Goal: Use online tool/utility

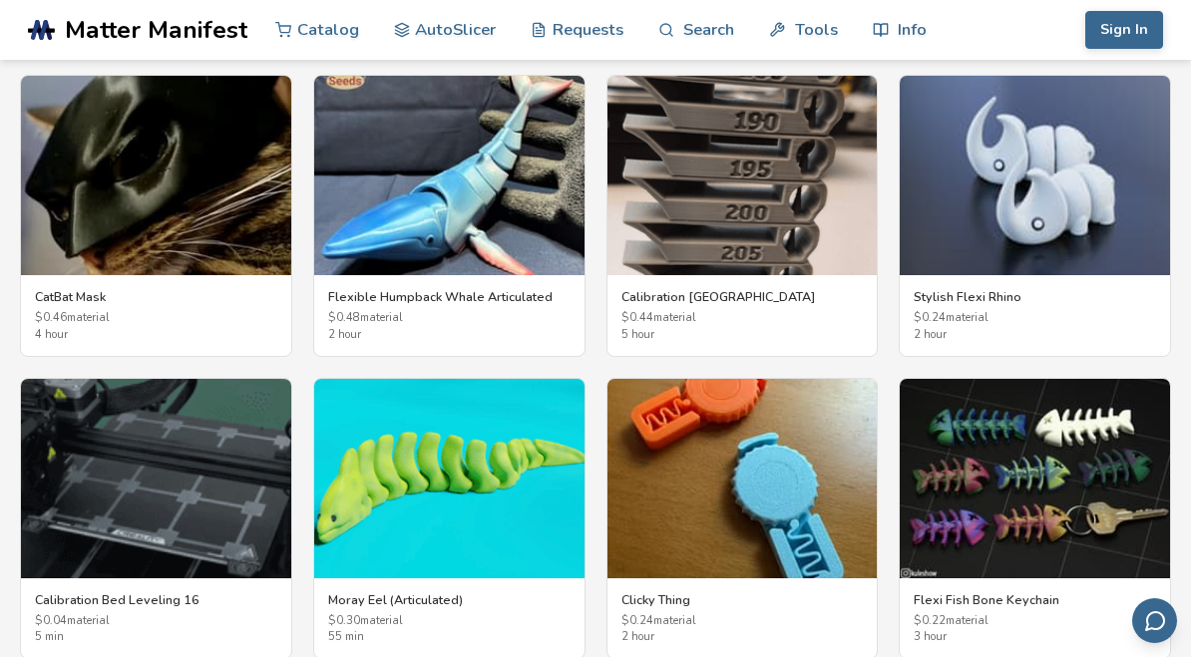
scroll to position [3681, 0]
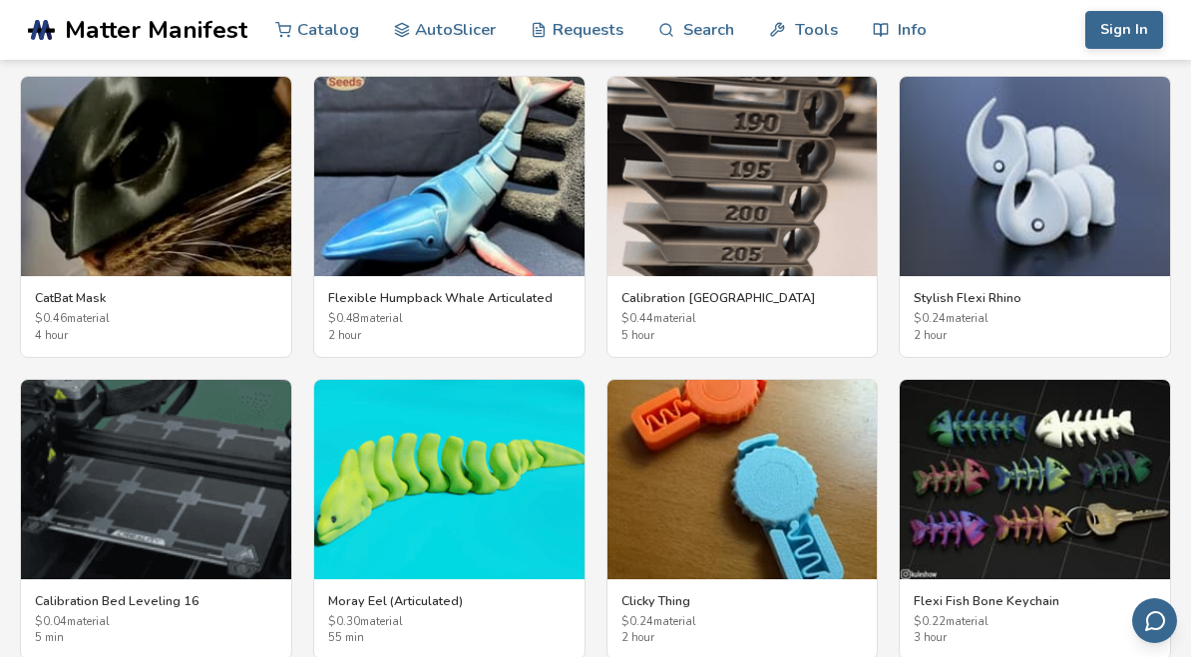
click at [218, 495] on img at bounding box center [156, 480] width 270 height 200
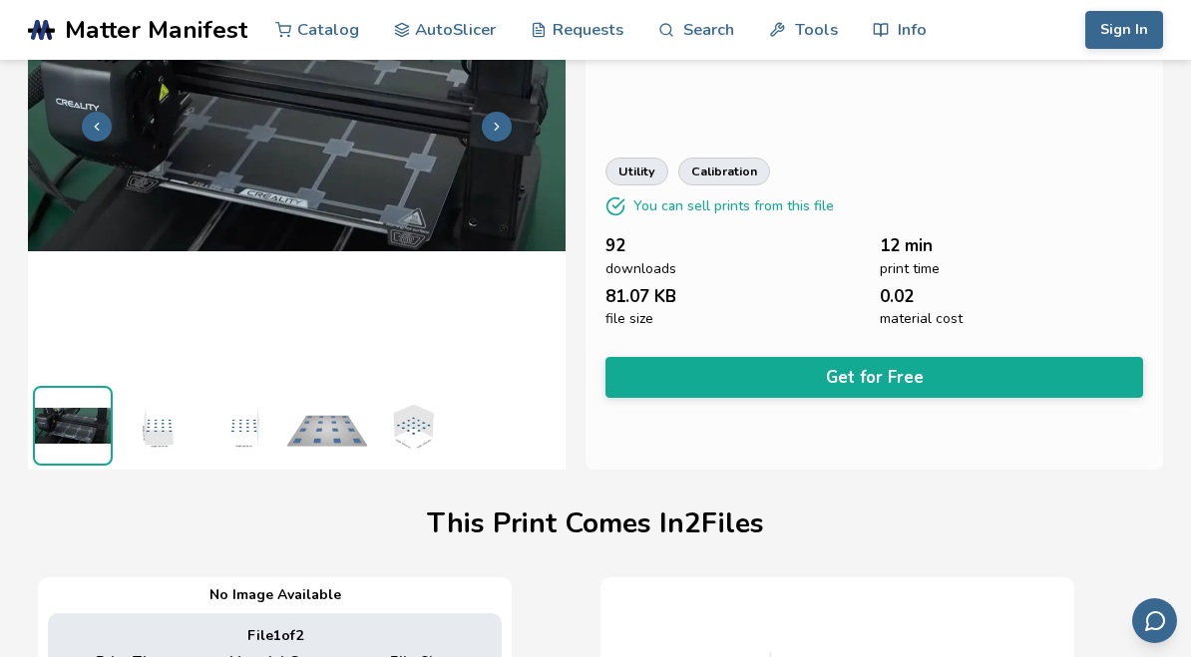
scroll to position [264, 0]
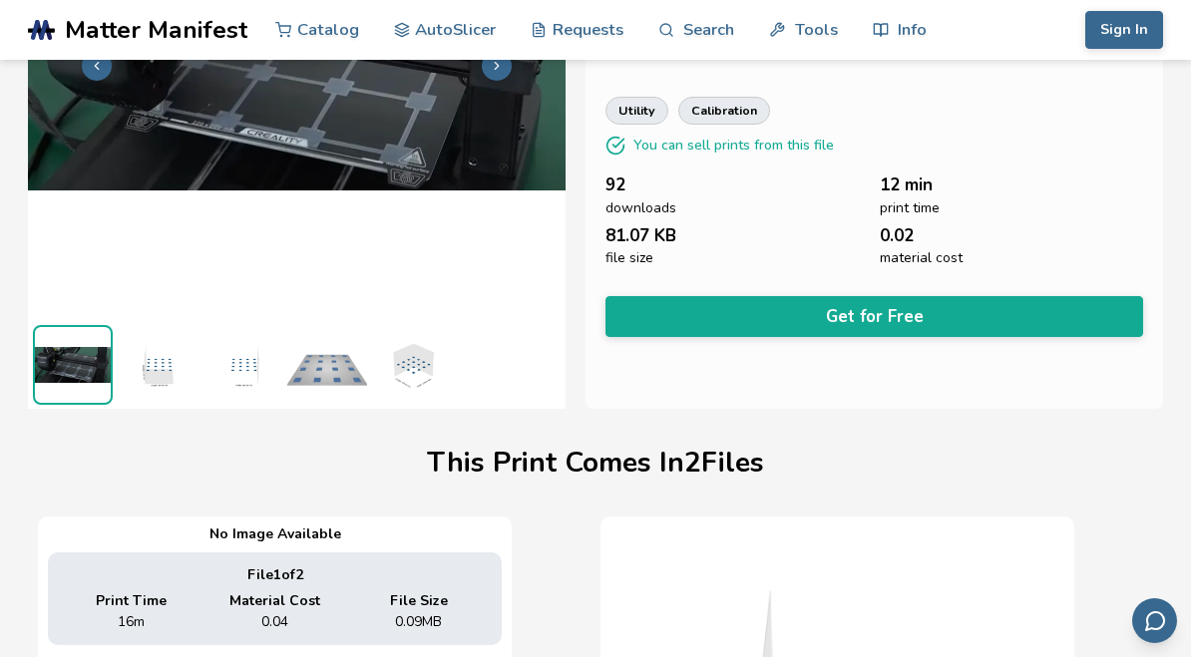
click at [171, 374] on img at bounding box center [158, 365] width 80 height 80
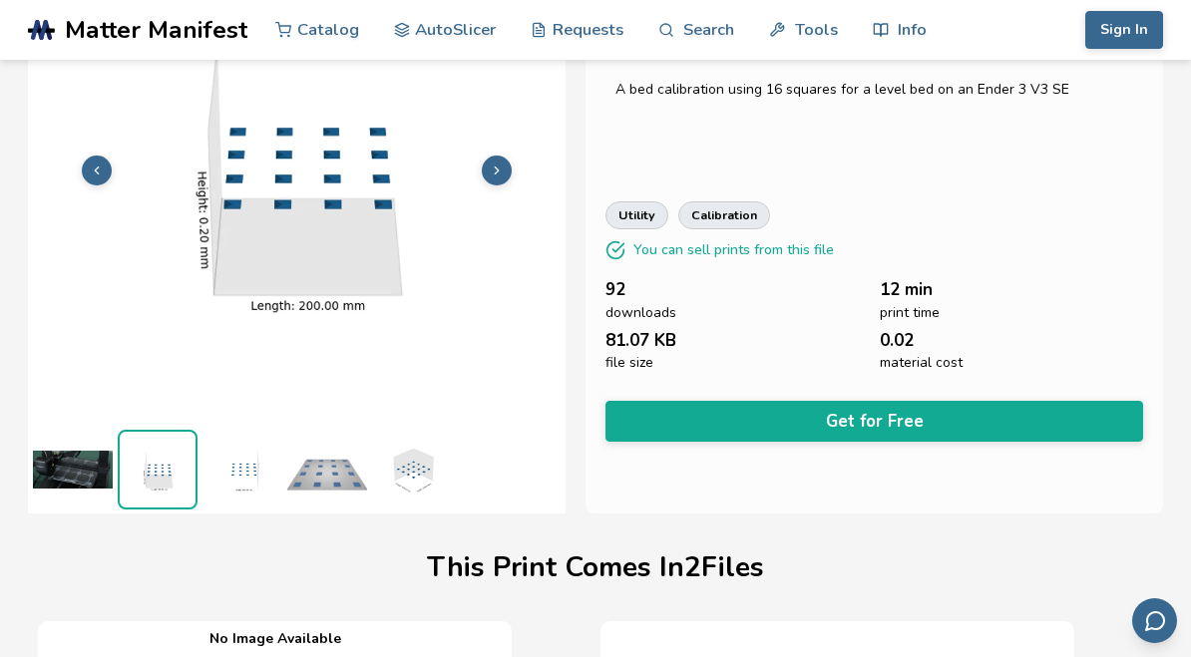
scroll to position [147, 0]
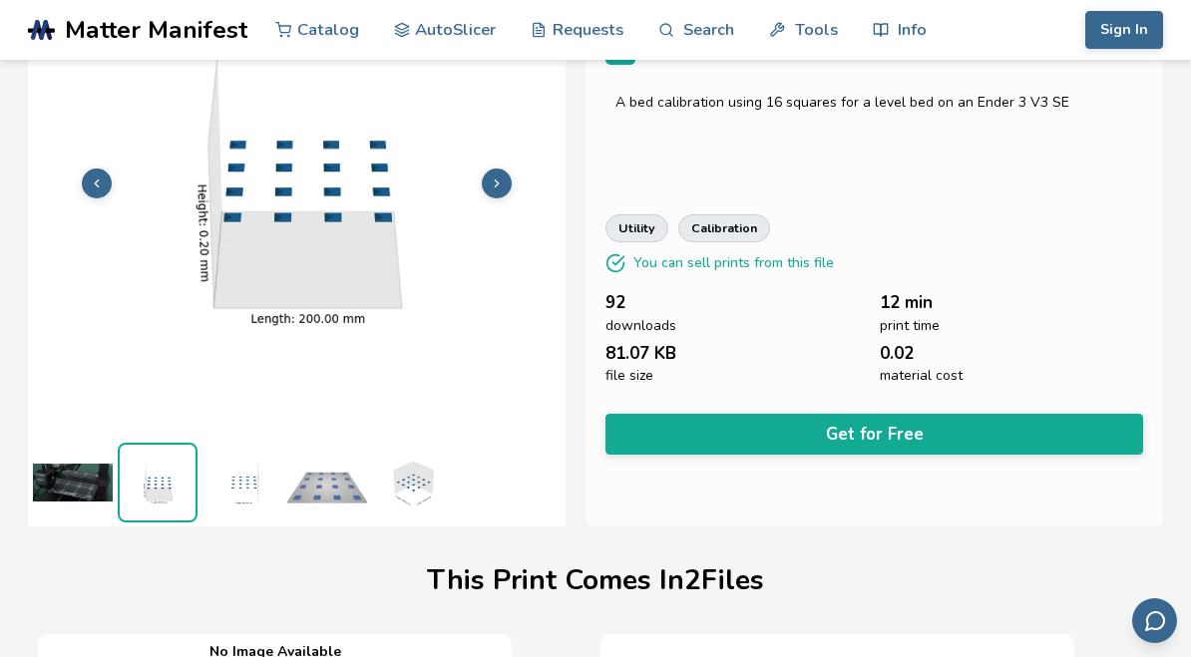
click at [259, 496] on img at bounding box center [243, 483] width 80 height 80
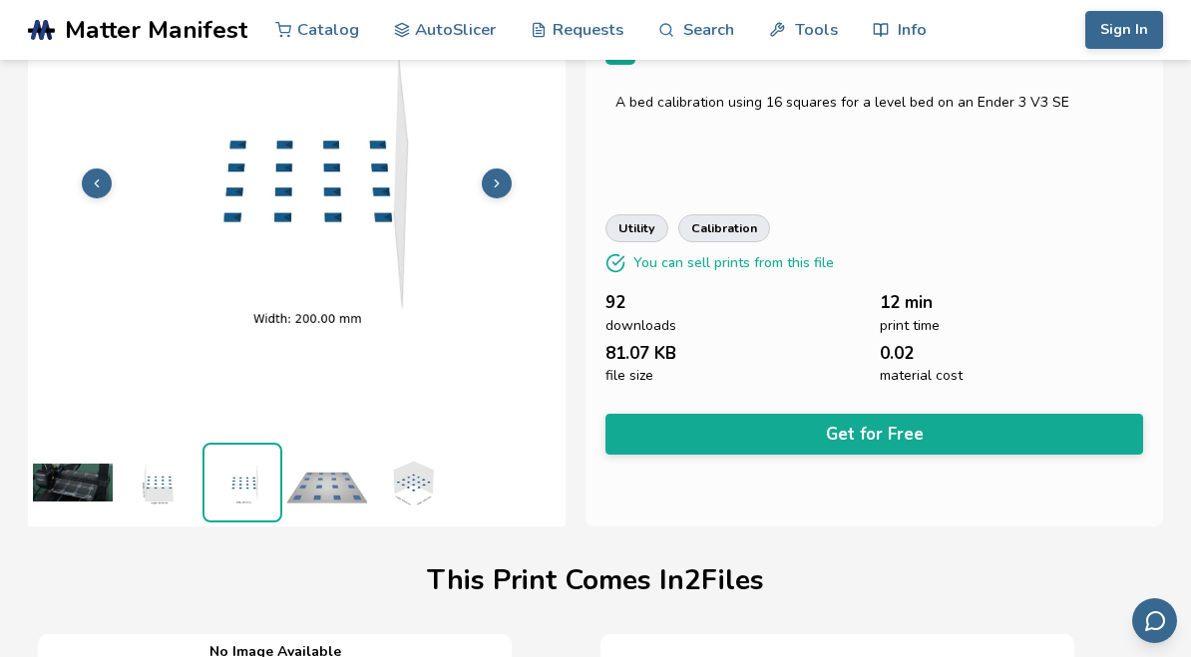
click at [339, 490] on img at bounding box center [327, 483] width 80 height 80
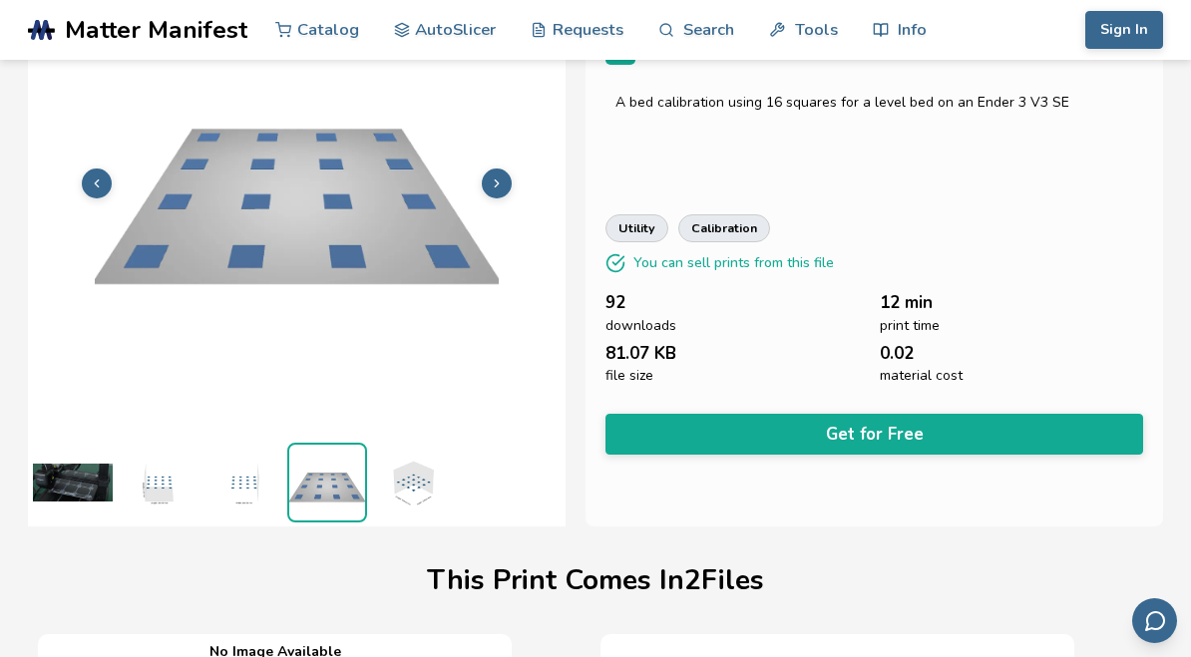
click at [421, 500] on img at bounding box center [412, 483] width 80 height 80
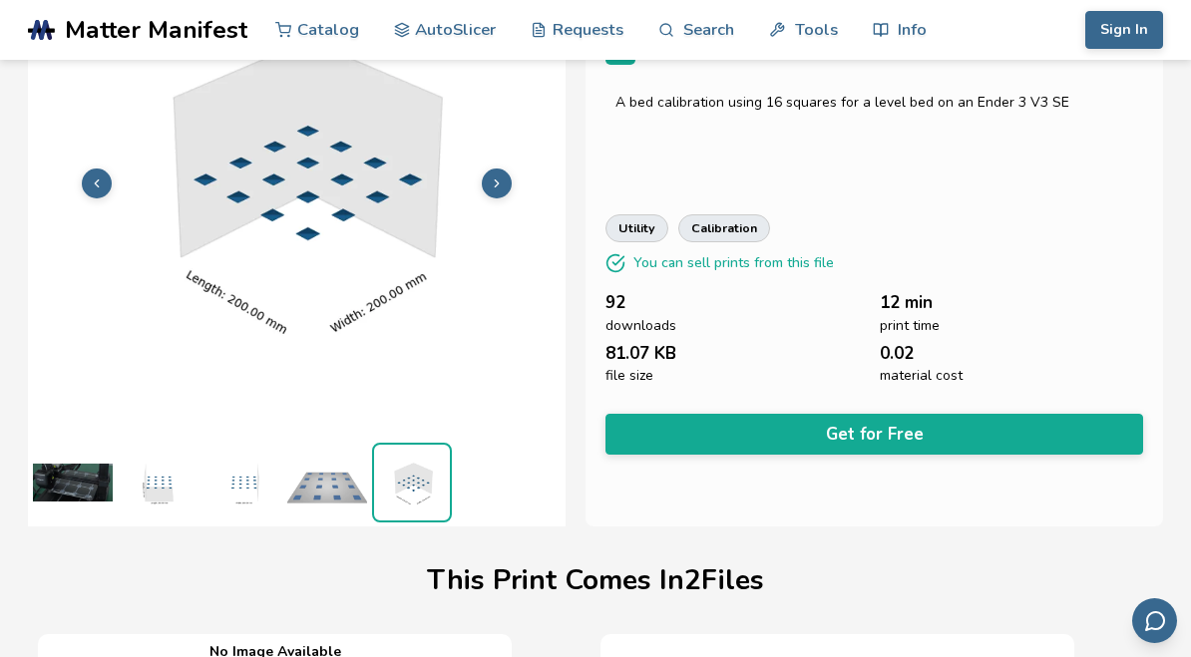
click at [517, 191] on img at bounding box center [297, 180] width 538 height 403
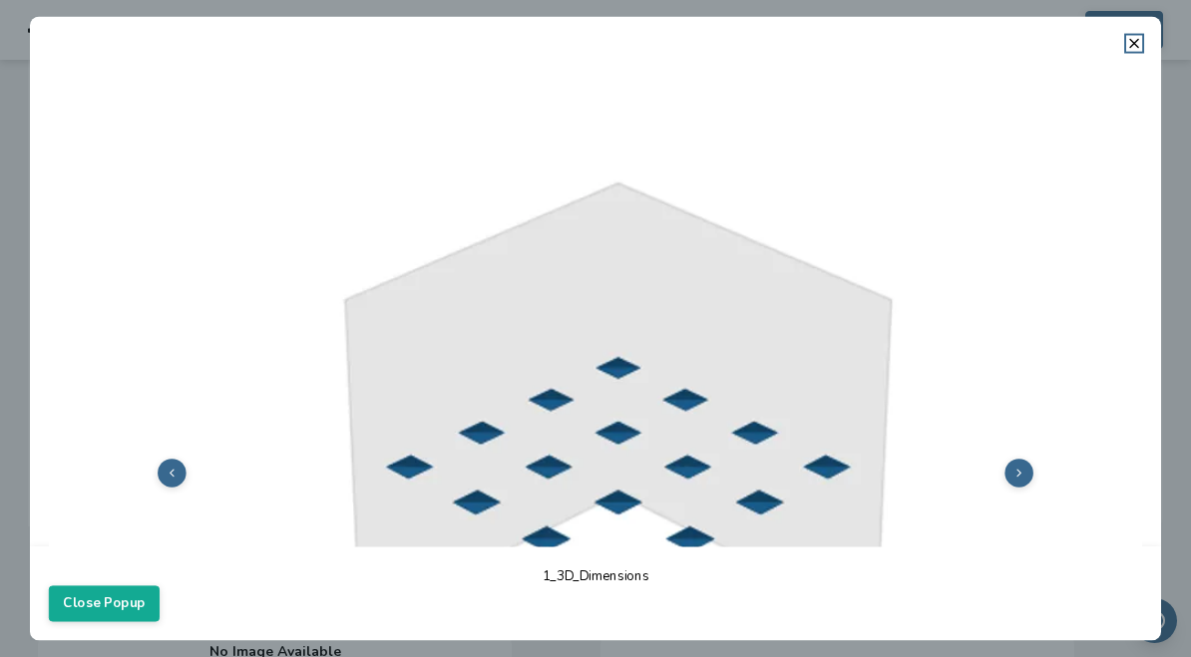
click at [1039, 467] on img at bounding box center [595, 471] width 1093 height 820
click at [1035, 487] on img at bounding box center [595, 471] width 1093 height 820
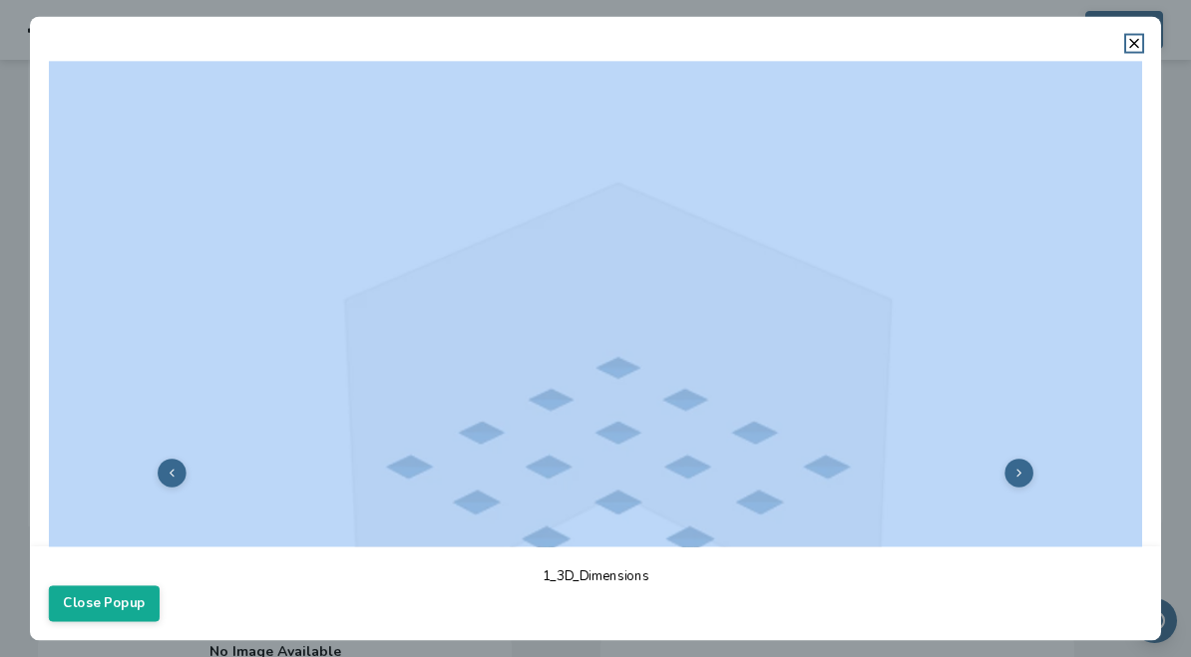
click at [176, 479] on icon at bounding box center [172, 472] width 13 height 13
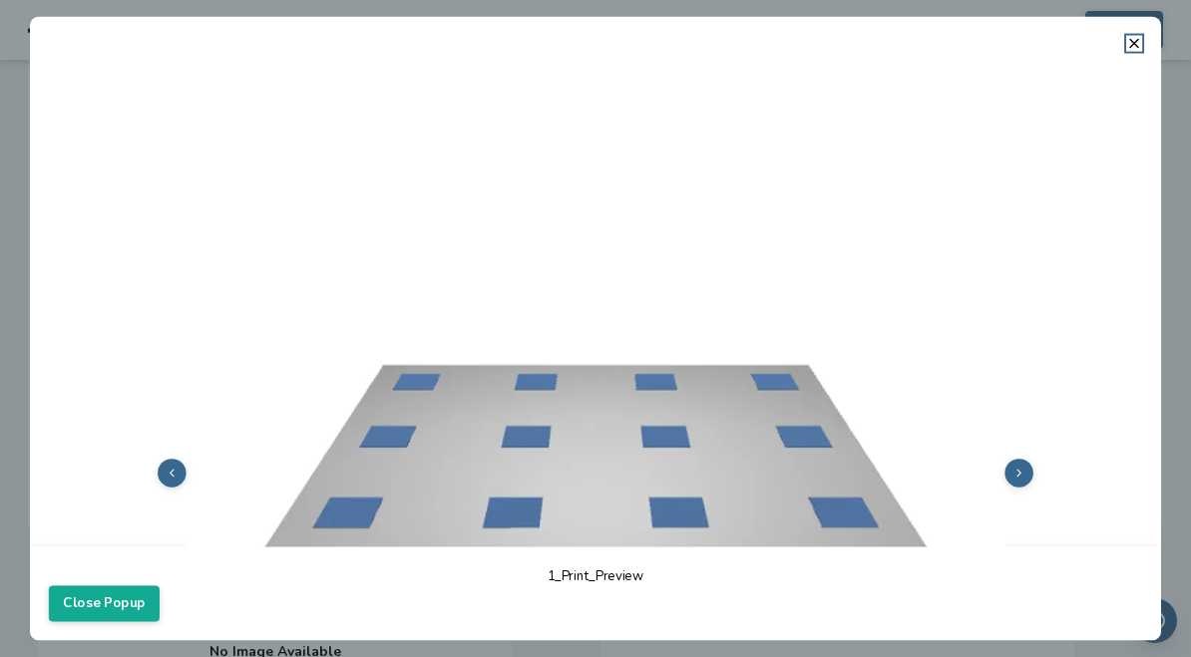
click at [175, 479] on icon at bounding box center [172, 472] width 13 height 13
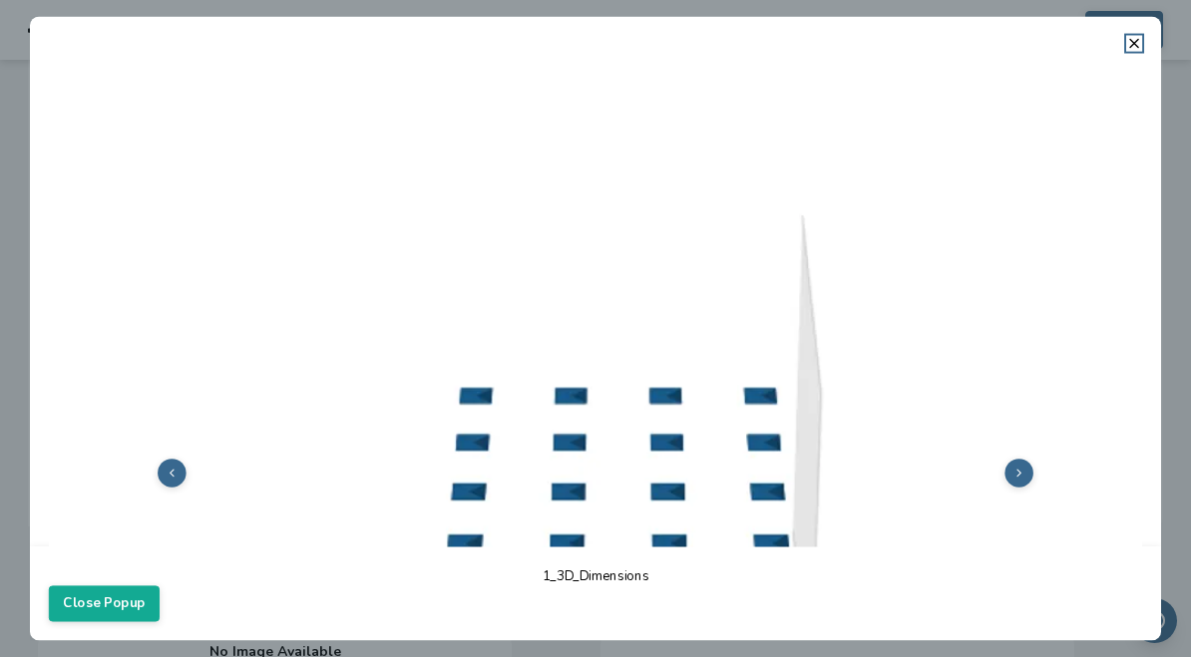
click at [123, 622] on button "Close Popup" at bounding box center [104, 604] width 111 height 36
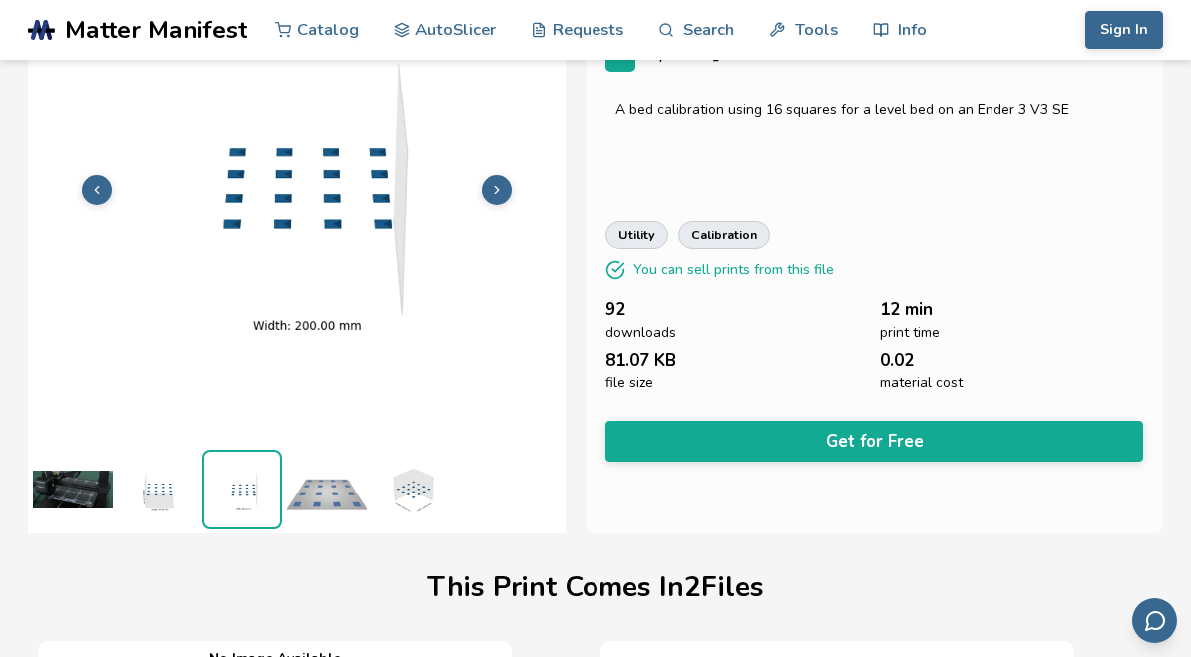
scroll to position [0, 0]
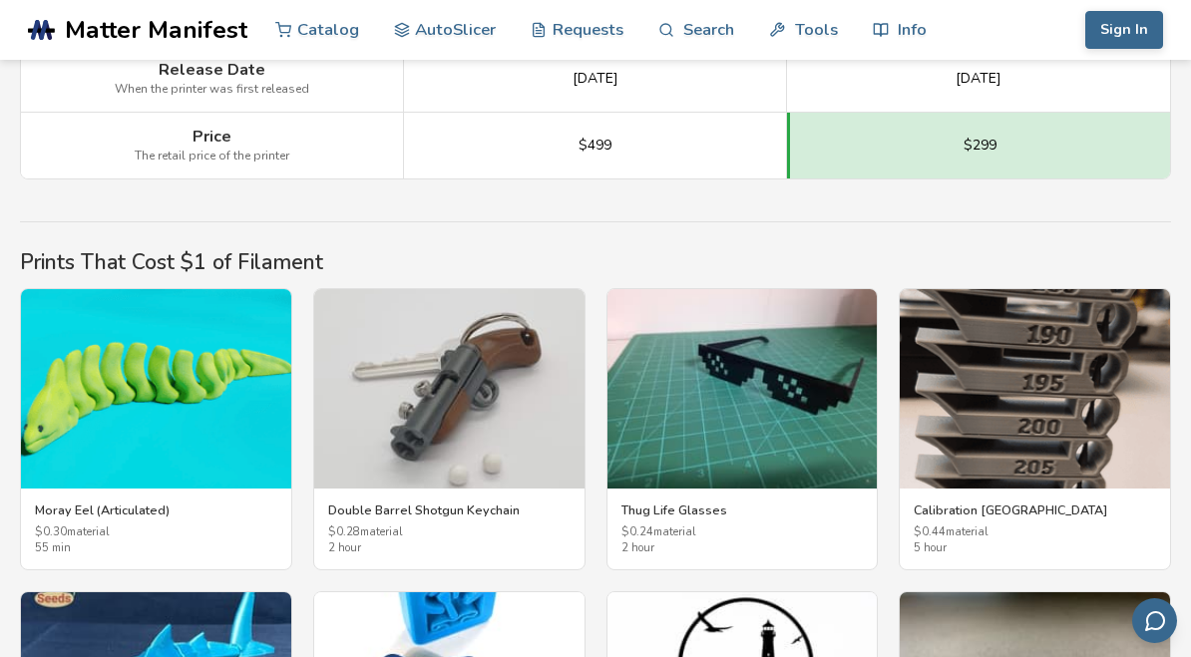
scroll to position [3167, 0]
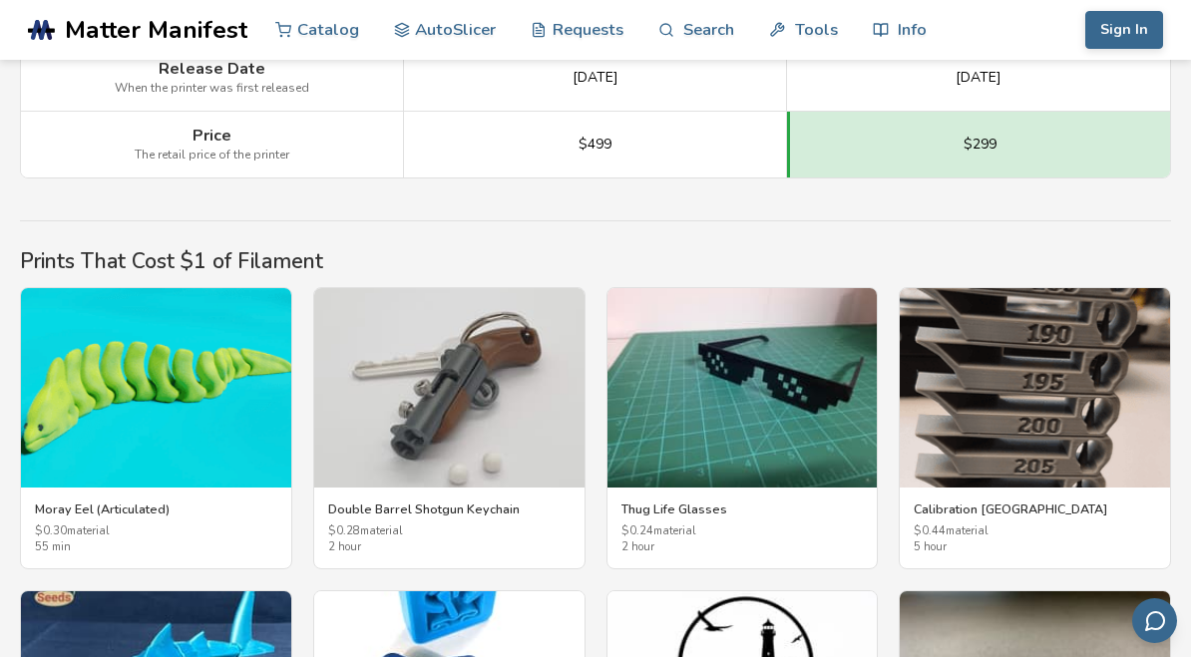
click at [1000, 359] on img at bounding box center [1035, 388] width 270 height 200
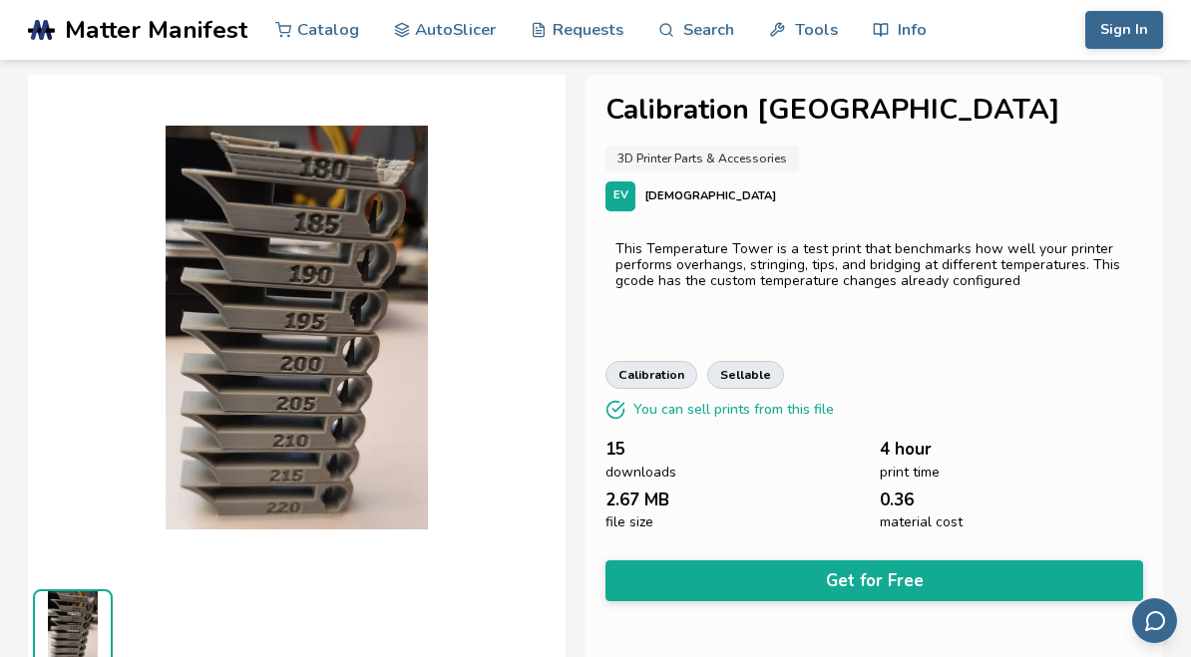
click at [471, 42] on link "AutoSlicer" at bounding box center [445, 30] width 103 height 60
